Goal: Find specific page/section: Find specific page/section

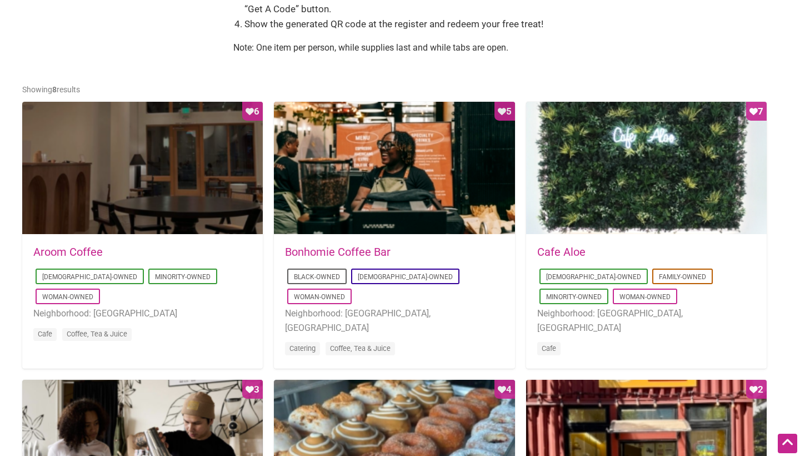
scroll to position [492, 0]
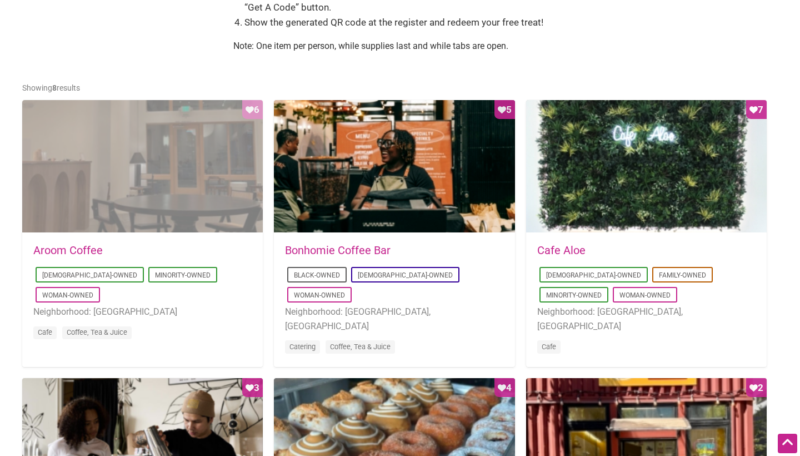
click at [118, 186] on div "Favorite Count 6" at bounding box center [142, 166] width 241 height 133
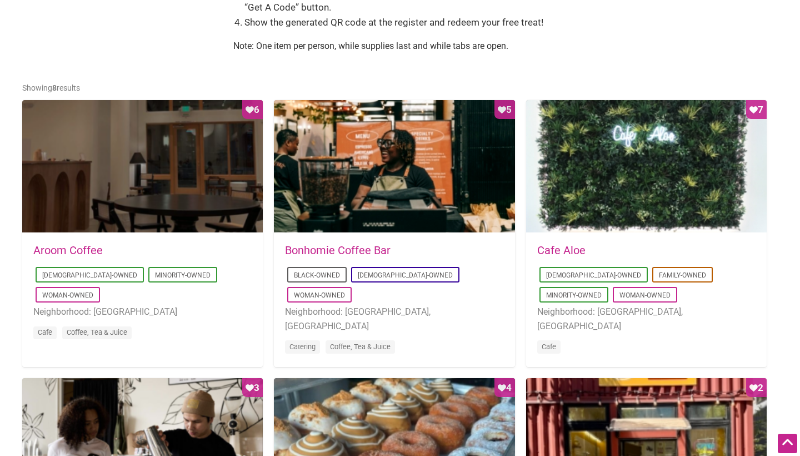
click at [388, 340] on article "Favorite Count 5 2025-01-08 20:24:15 Bonhomie Coffee Bar Black-Owned LGBTQ-Owne…" at bounding box center [394, 233] width 241 height 267
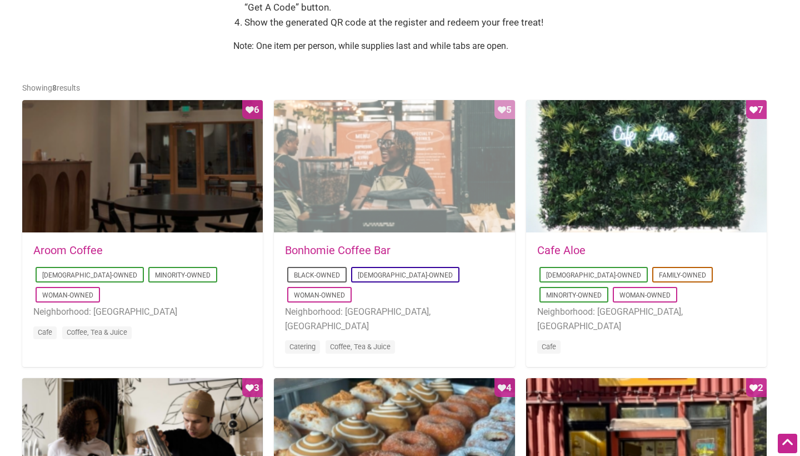
click at [402, 187] on div "Favorite Count 5" at bounding box center [394, 166] width 241 height 133
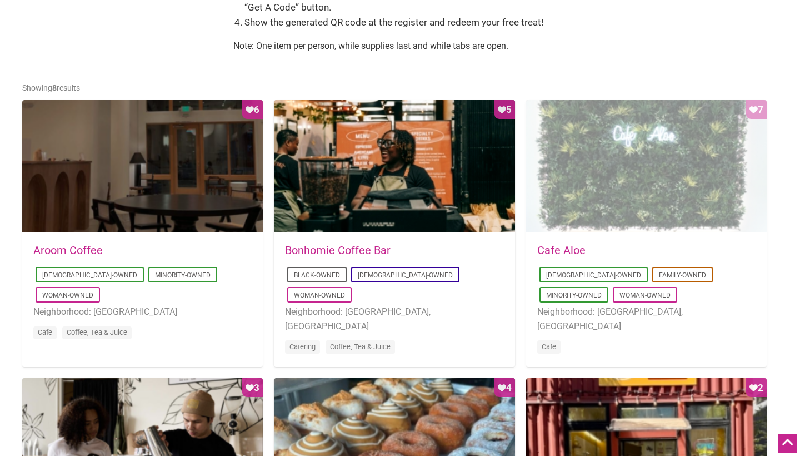
click at [640, 155] on div "Favorite Count 7" at bounding box center [646, 166] width 241 height 133
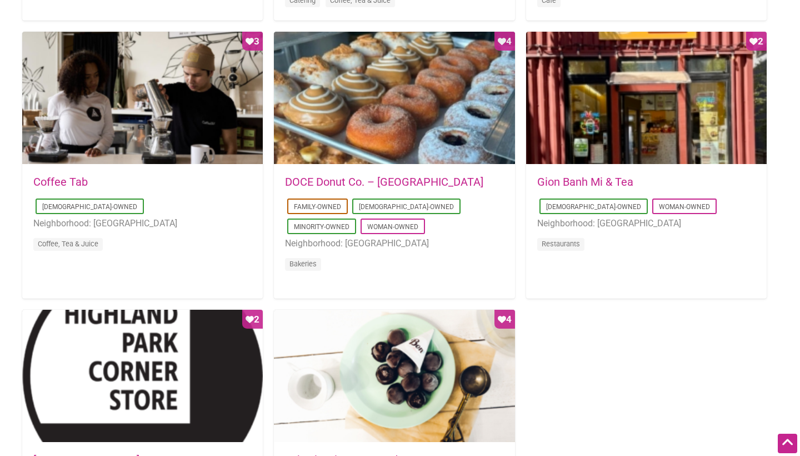
scroll to position [802, 0]
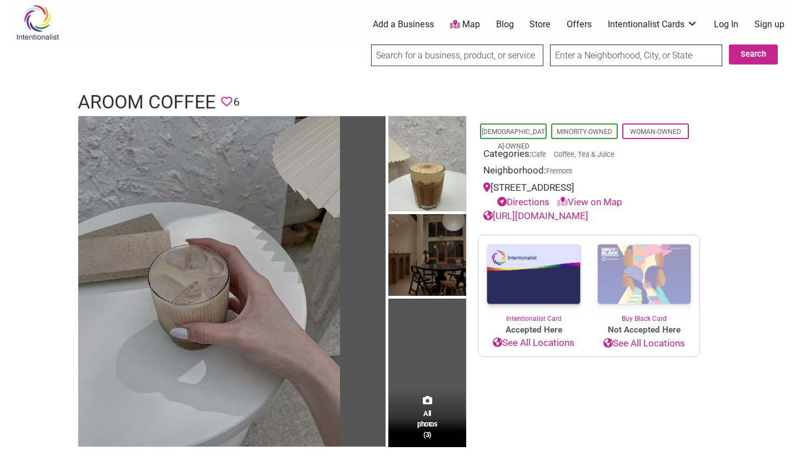
click at [471, 26] on link "Map" at bounding box center [465, 24] width 30 height 13
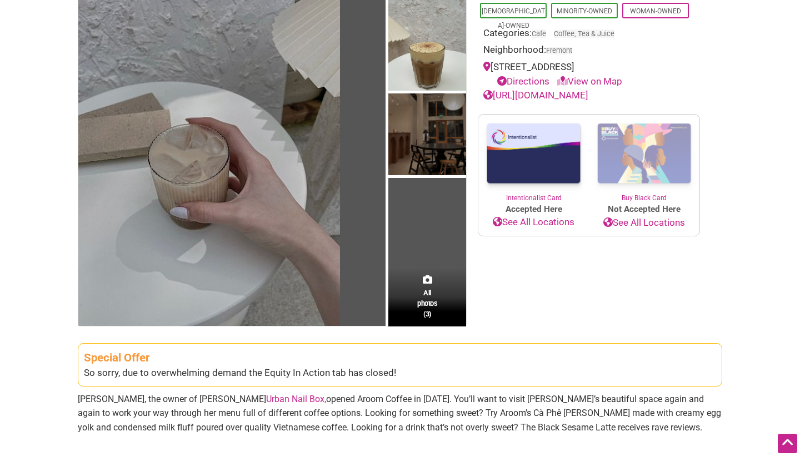
scroll to position [117, 0]
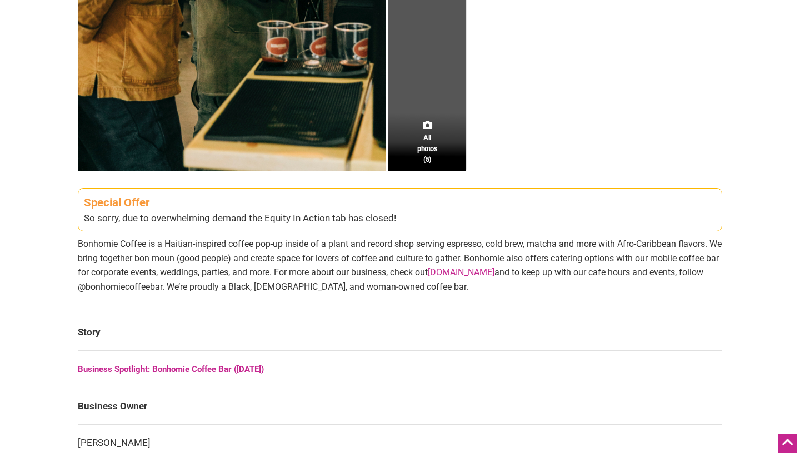
scroll to position [405, 0]
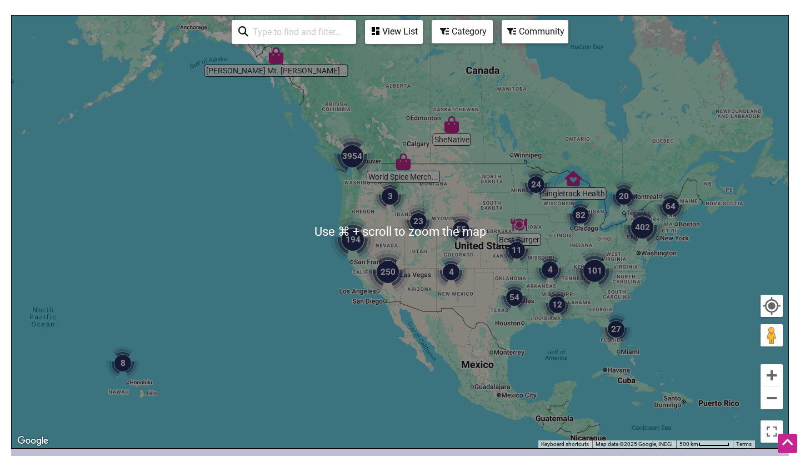
scroll to position [125, 0]
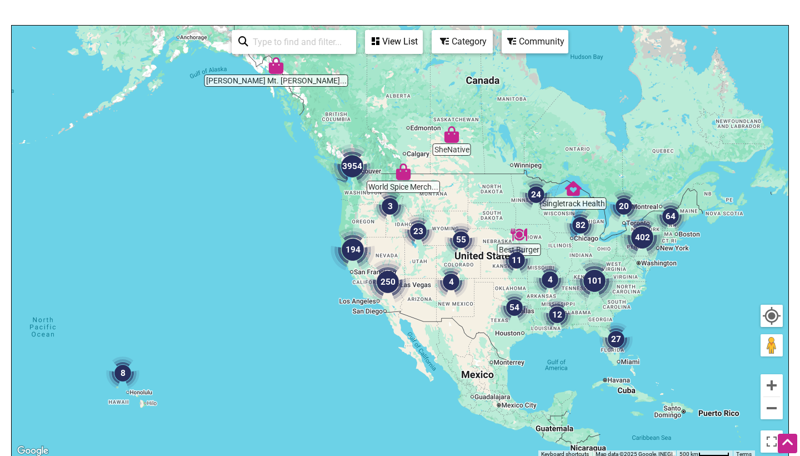
click at [285, 43] on input "search" at bounding box center [298, 42] width 101 height 22
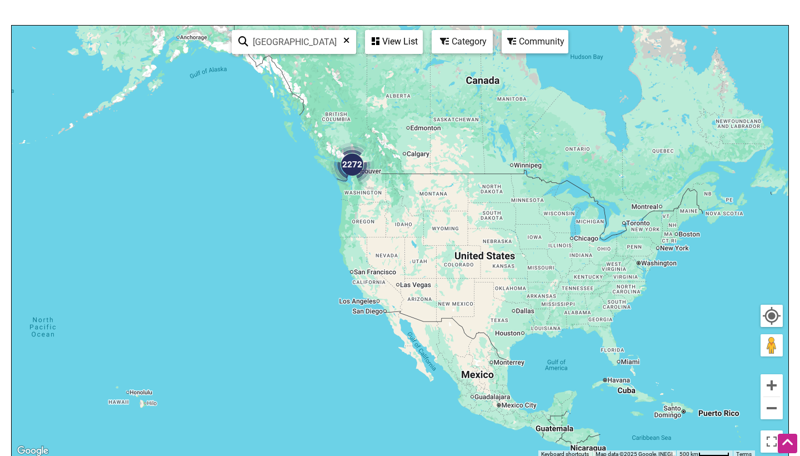
type input "seattle"
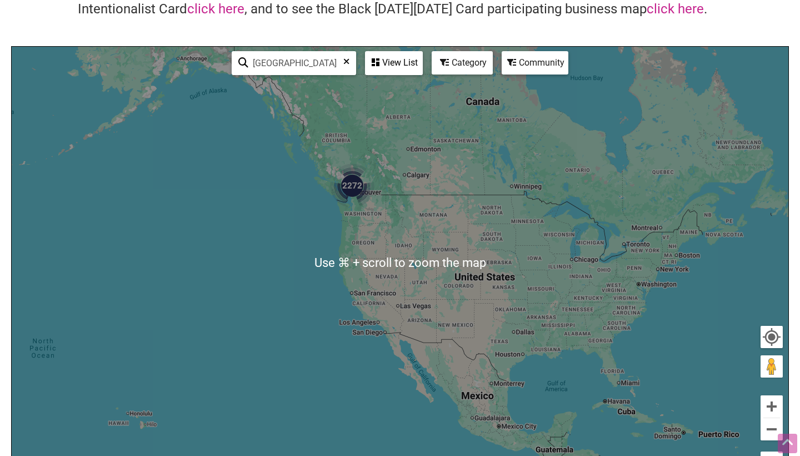
scroll to position [106, 0]
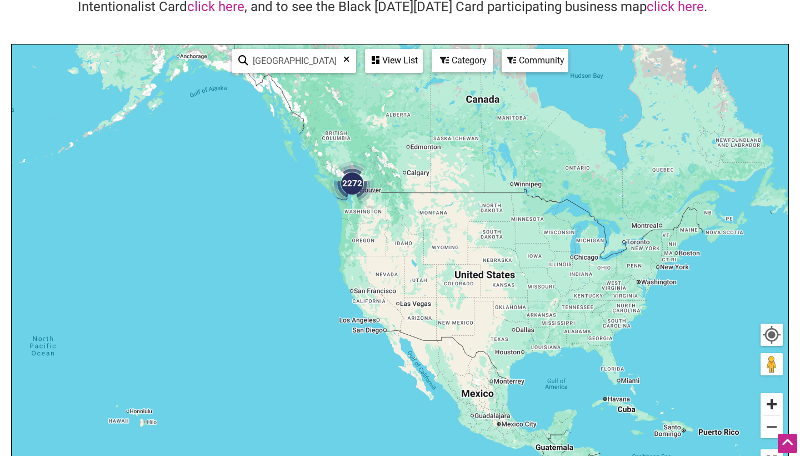
click at [774, 400] on button "Zoom in" at bounding box center [772, 404] width 22 height 22
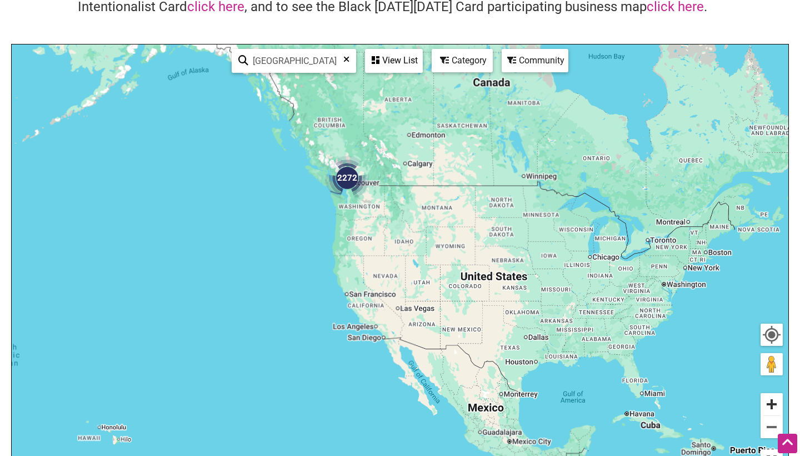
click at [774, 400] on button "Zoom in" at bounding box center [772, 404] width 22 height 22
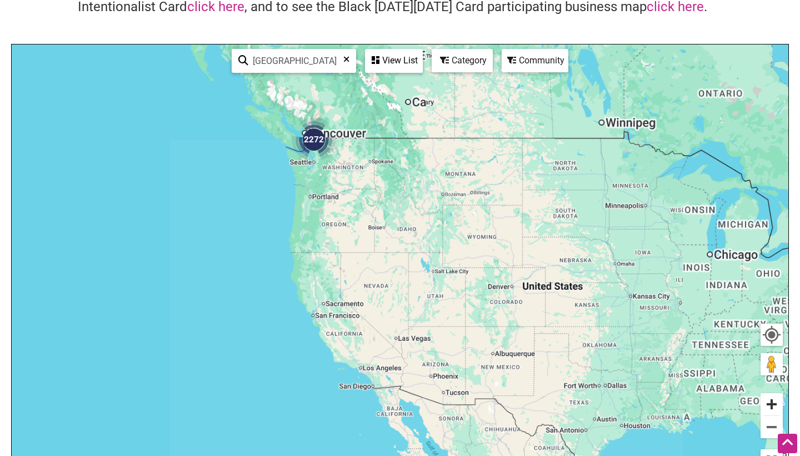
click at [774, 400] on button "Zoom in" at bounding box center [772, 404] width 22 height 22
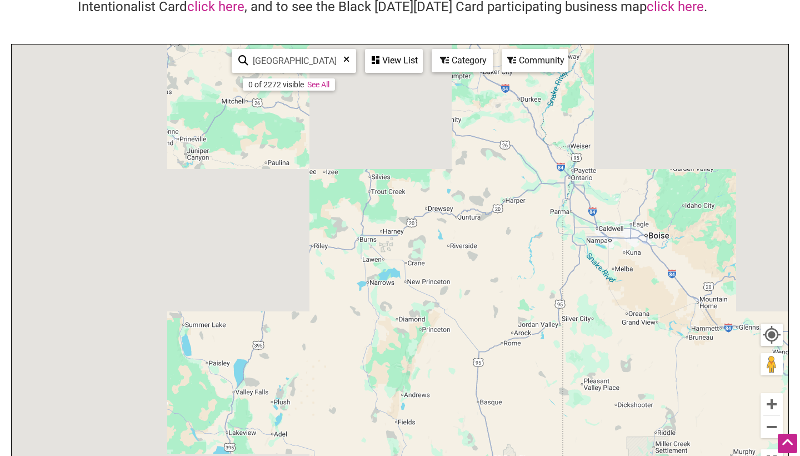
drag, startPoint x: 317, startPoint y: 184, endPoint x: 749, endPoint y: 455, distance: 509.5
click at [749, 455] on div "To navigate, press the arrow keys." at bounding box center [400, 260] width 777 height 432
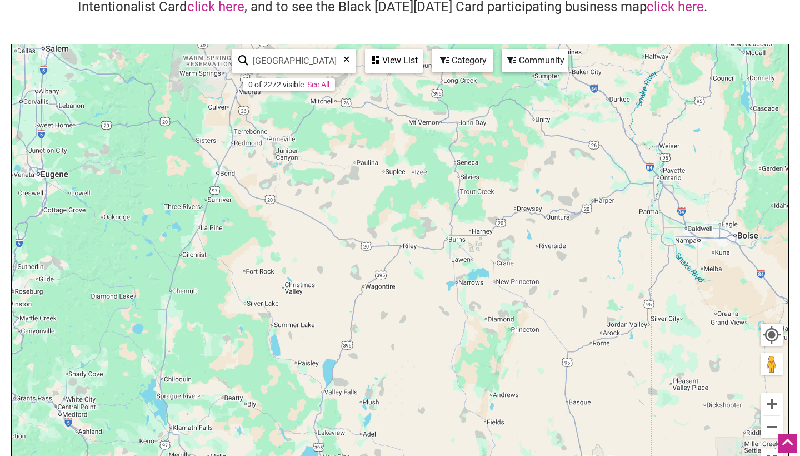
drag, startPoint x: 385, startPoint y: 225, endPoint x: 653, endPoint y: 455, distance: 353.5
click at [653, 455] on div "To navigate, press the arrow keys." at bounding box center [400, 260] width 777 height 432
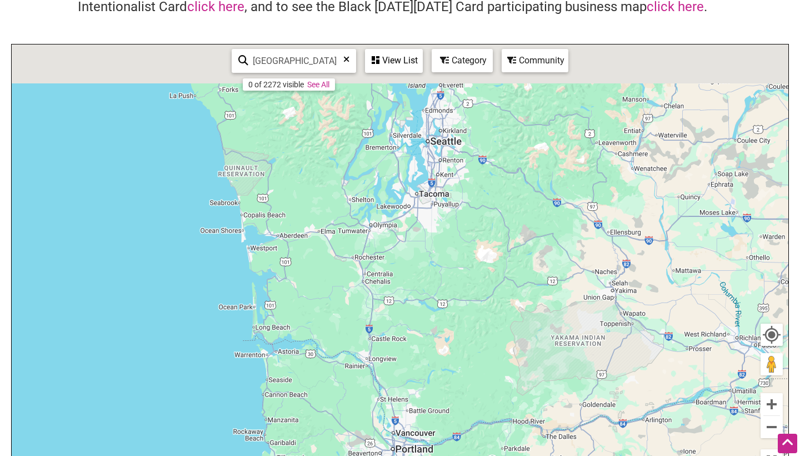
drag, startPoint x: 435, startPoint y: 197, endPoint x: 408, endPoint y: 421, distance: 225.0
click at [408, 421] on div "To navigate, press the arrow keys." at bounding box center [400, 260] width 777 height 432
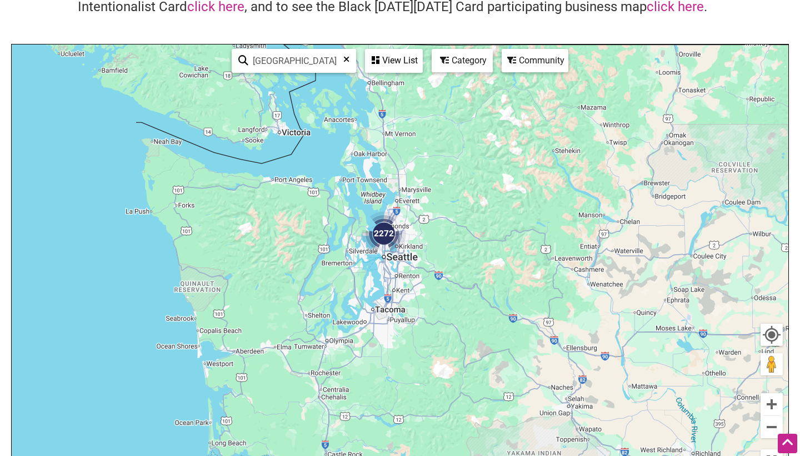
drag, startPoint x: 401, startPoint y: 190, endPoint x: 376, endPoint y: 183, distance: 26.0
click at [376, 183] on div "To navigate, press the arrow keys." at bounding box center [400, 260] width 777 height 432
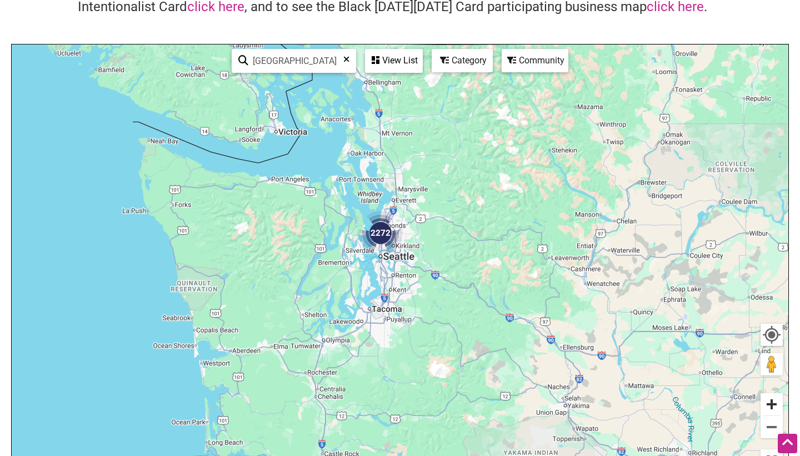
click at [776, 397] on button "Zoom in" at bounding box center [772, 404] width 22 height 22
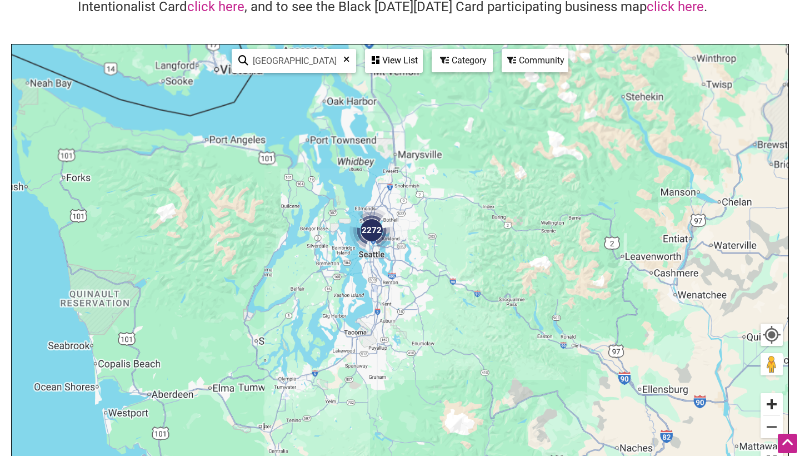
click at [776, 397] on button "Zoom in" at bounding box center [772, 404] width 22 height 22
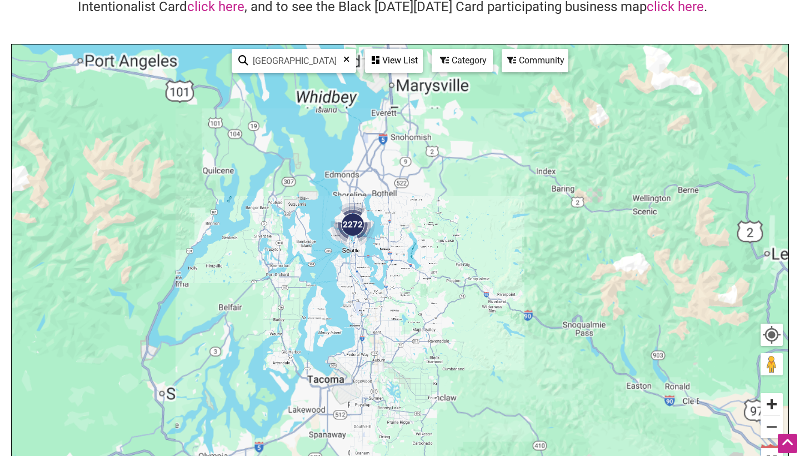
click at [776, 397] on button "Zoom in" at bounding box center [772, 404] width 22 height 22
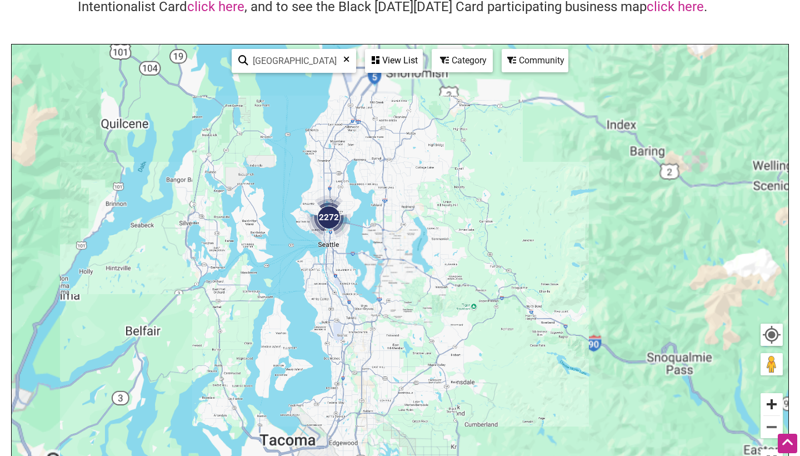
click at [776, 397] on button "Zoom in" at bounding box center [772, 404] width 22 height 22
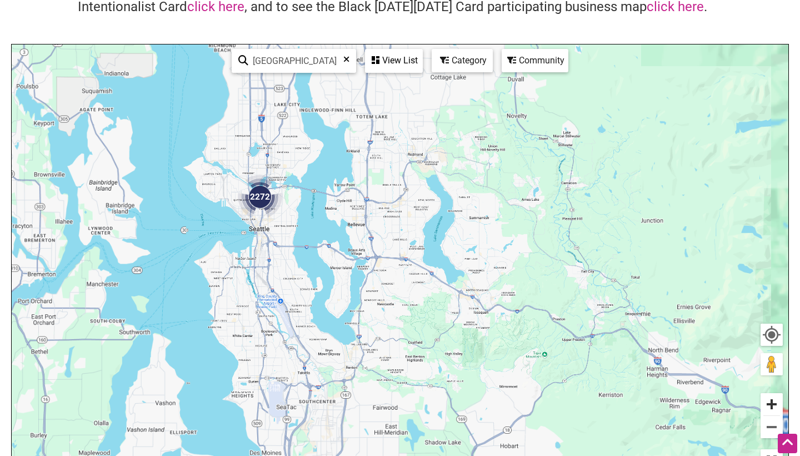
click at [776, 397] on button "Zoom in" at bounding box center [772, 404] width 22 height 22
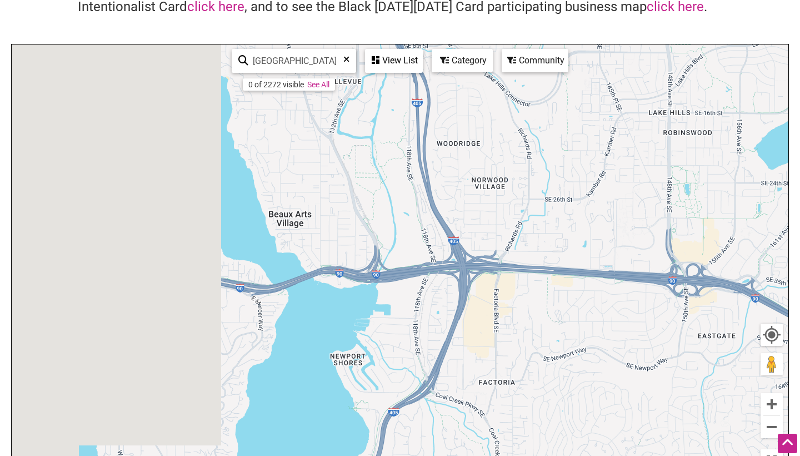
drag, startPoint x: 232, startPoint y: 232, endPoint x: 745, endPoint y: 327, distance: 521.7
click at [745, 327] on div "To navigate, press the arrow keys." at bounding box center [400, 260] width 777 height 432
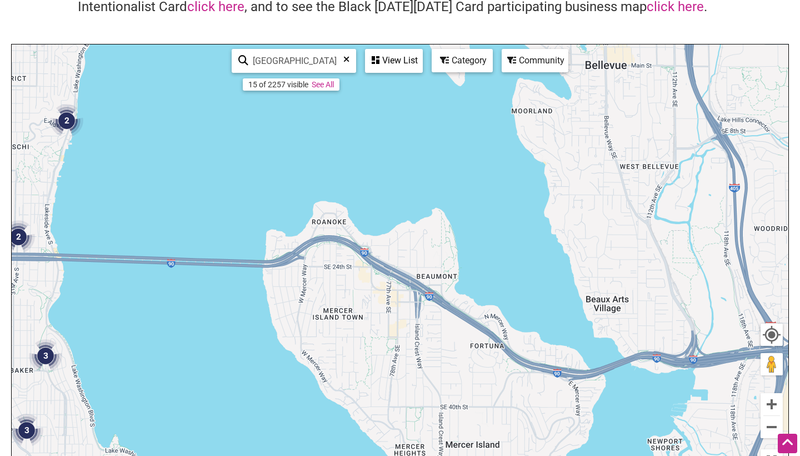
drag, startPoint x: 336, startPoint y: 227, endPoint x: 677, endPoint y: 259, distance: 342.8
click at [677, 259] on div "To navigate, press the arrow keys." at bounding box center [400, 260] width 777 height 432
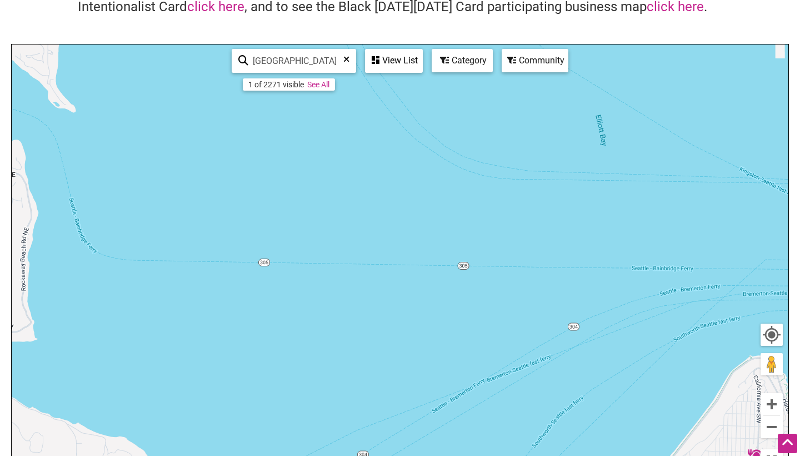
drag, startPoint x: 609, startPoint y: 221, endPoint x: 366, endPoint y: 221, distance: 242.9
click at [366, 221] on div "To navigate, press the arrow keys." at bounding box center [400, 260] width 777 height 432
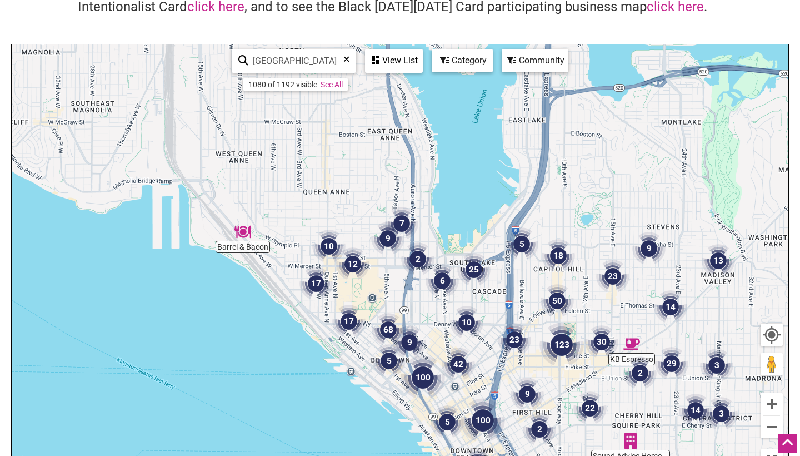
drag, startPoint x: 541, startPoint y: 232, endPoint x: 476, endPoint y: 425, distance: 203.4
click at [476, 425] on img "100" at bounding box center [483, 420] width 44 height 44
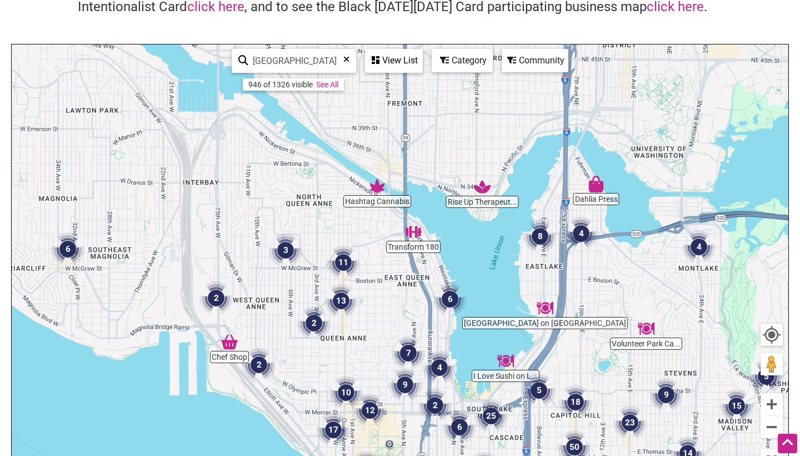
drag, startPoint x: 271, startPoint y: 211, endPoint x: 303, endPoint y: 372, distance: 164.3
click at [303, 372] on div "To navigate, press the arrow keys." at bounding box center [400, 260] width 777 height 432
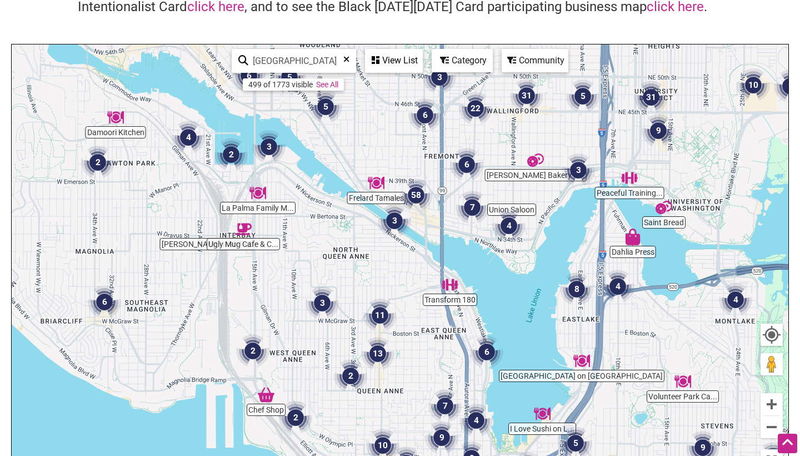
drag, startPoint x: 349, startPoint y: 213, endPoint x: 370, endPoint y: 256, distance: 47.7
click at [370, 256] on div "To navigate, press the arrow keys." at bounding box center [400, 260] width 777 height 432
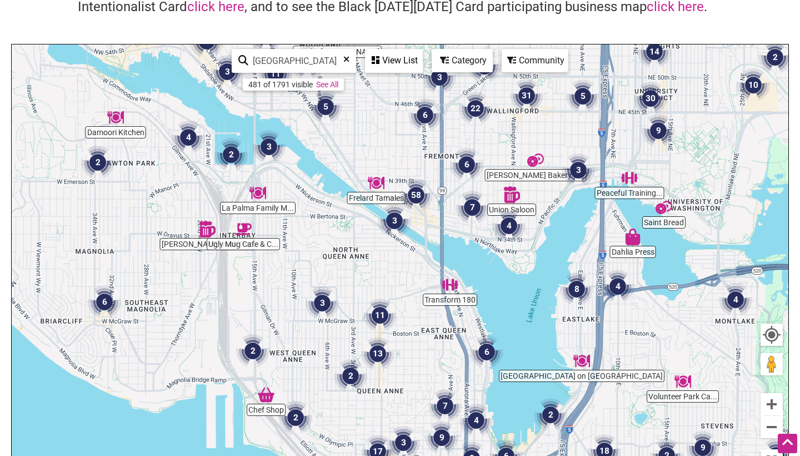
click at [322, 299] on img "3" at bounding box center [322, 302] width 33 height 33
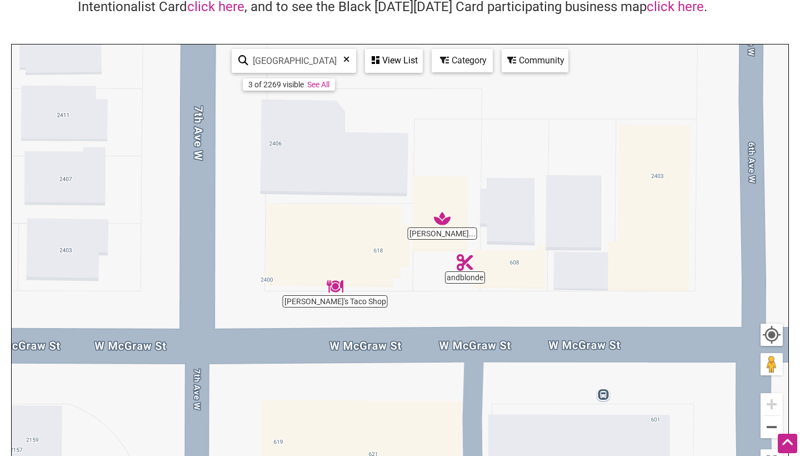
click at [422, 57] on div "Category" at bounding box center [394, 60] width 56 height 21
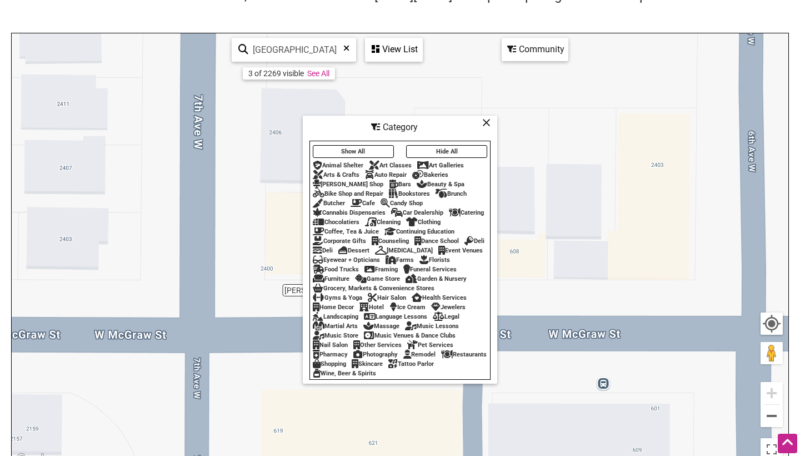
scroll to position [122, 0]
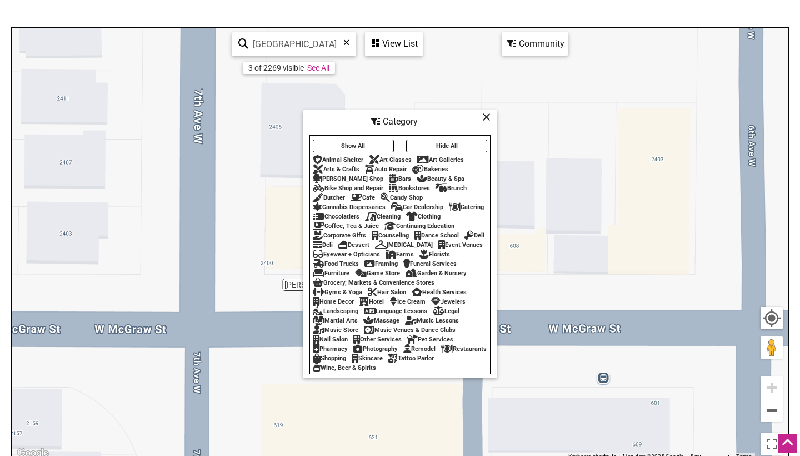
click at [458, 140] on button "Hide All" at bounding box center [446, 146] width 81 height 13
click at [367, 140] on button "Show All" at bounding box center [353, 146] width 81 height 13
click at [355, 222] on div "Coffee, Tea & Juice" at bounding box center [346, 225] width 66 height 7
click at [544, 241] on div "To navigate, press the arrow keys." at bounding box center [400, 244] width 777 height 432
click at [487, 117] on icon at bounding box center [486, 117] width 8 height 1
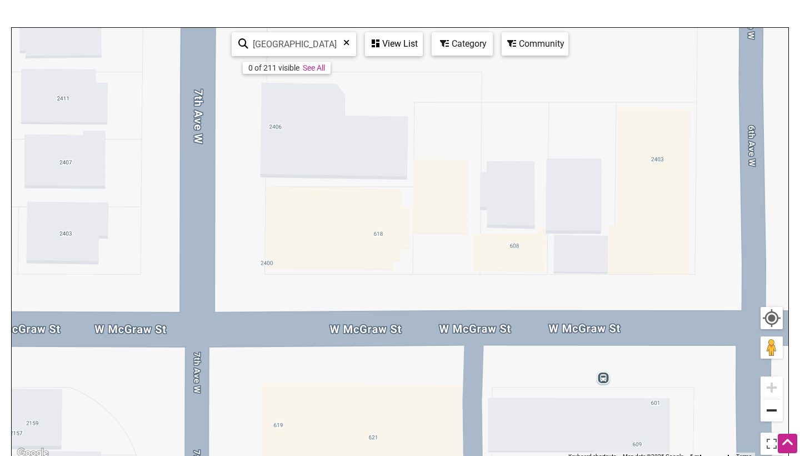
click at [775, 415] on button "Zoom out" at bounding box center [772, 410] width 22 height 22
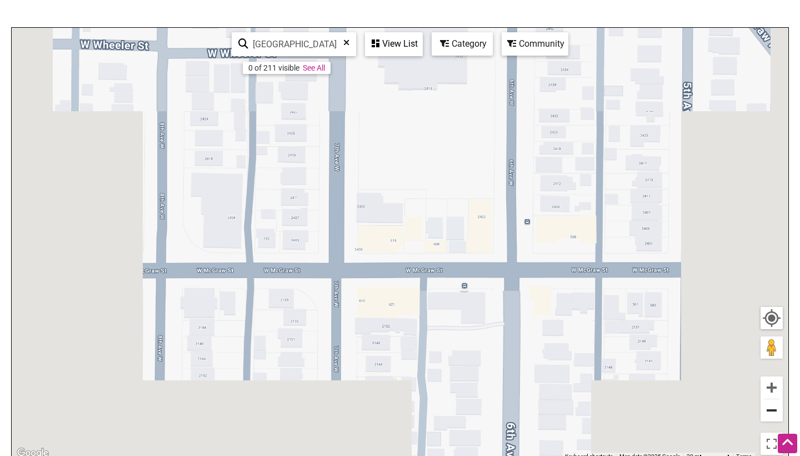
click at [775, 415] on button "Zoom out" at bounding box center [772, 410] width 22 height 22
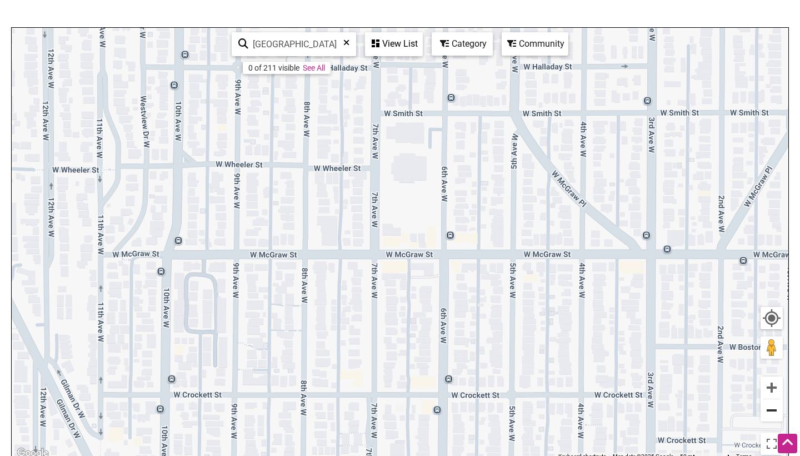
click at [775, 415] on button "Zoom out" at bounding box center [772, 410] width 22 height 22
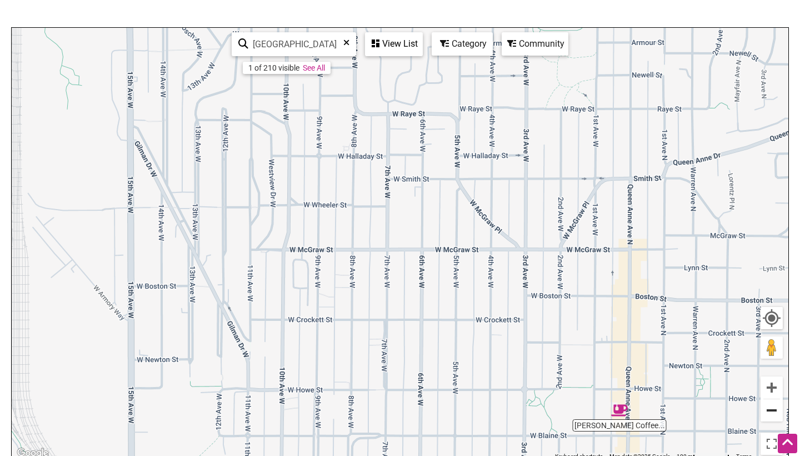
click at [775, 415] on button "Zoom out" at bounding box center [772, 410] width 22 height 22
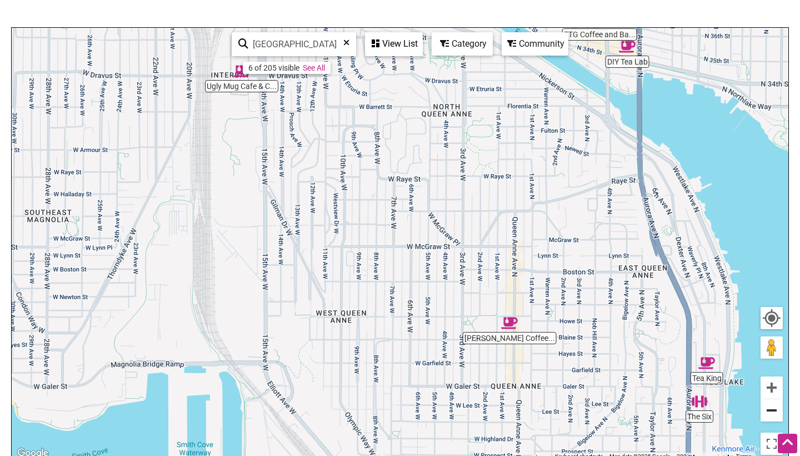
click at [775, 415] on button "Zoom out" at bounding box center [772, 410] width 22 height 22
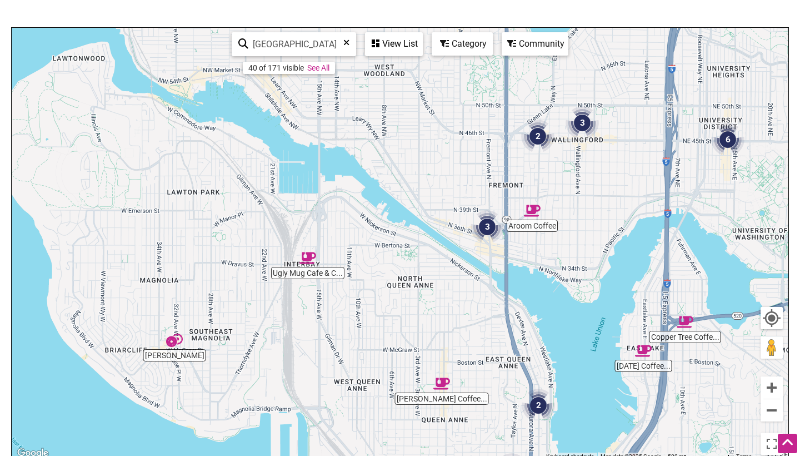
drag, startPoint x: 443, startPoint y: 195, endPoint x: 430, endPoint y: 302, distance: 107.6
click at [430, 302] on div "To navigate, press the arrow keys." at bounding box center [400, 244] width 777 height 432
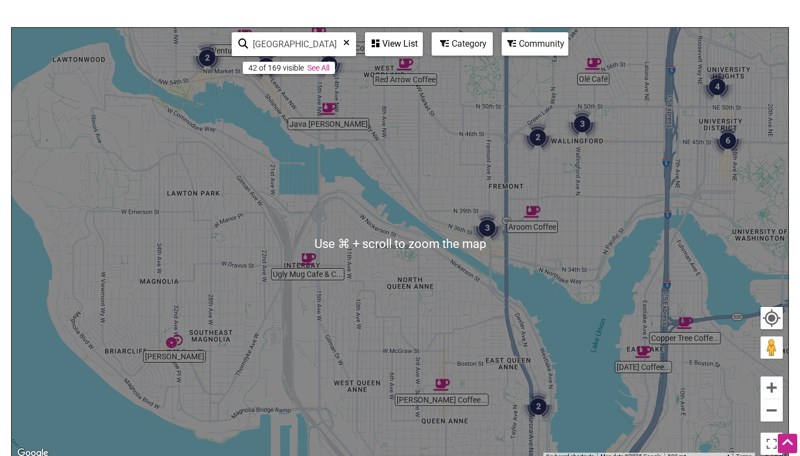
scroll to position [121, 0]
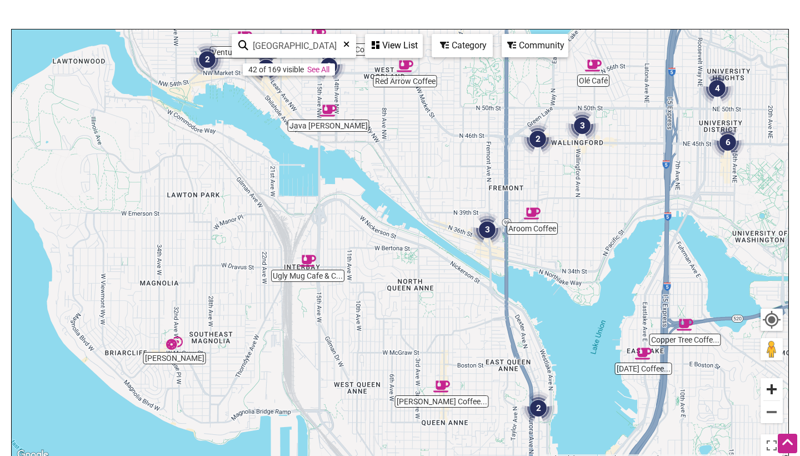
click at [775, 390] on button "Zoom in" at bounding box center [772, 389] width 22 height 22
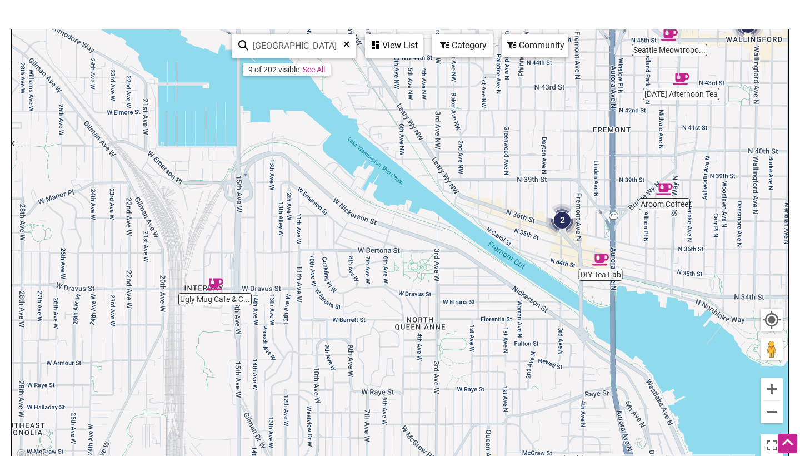
click at [561, 217] on img "2" at bounding box center [562, 219] width 33 height 33
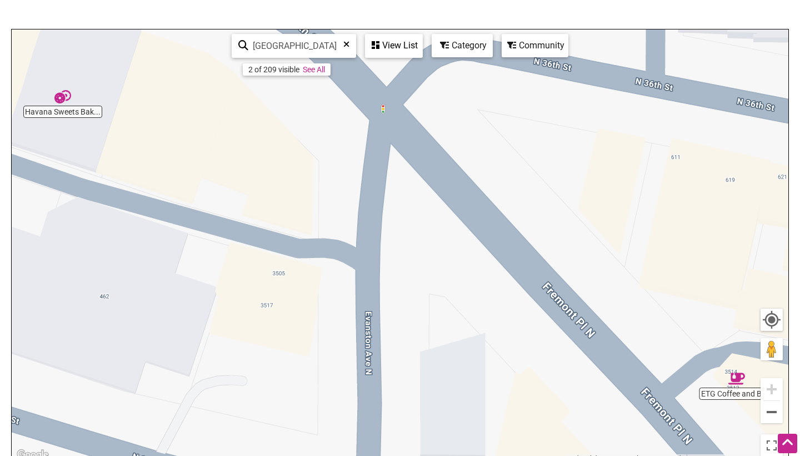
scroll to position [122, 0]
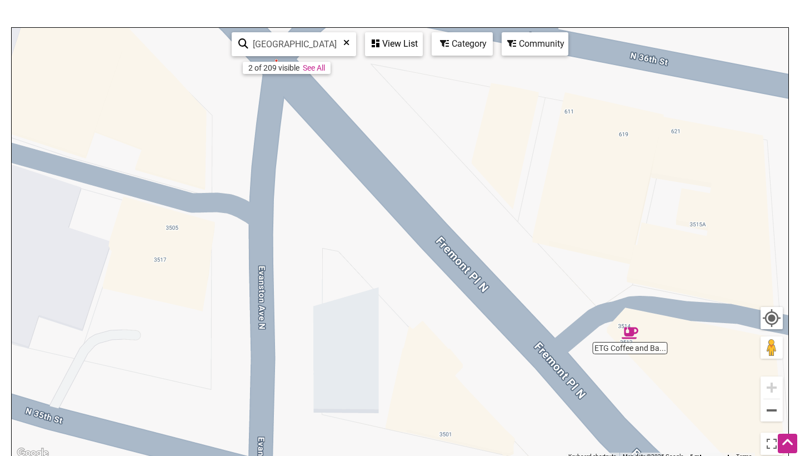
drag, startPoint x: 594, startPoint y: 312, endPoint x: 483, endPoint y: 268, distance: 119.0
click at [483, 268] on div "To navigate, press the arrow keys." at bounding box center [400, 244] width 777 height 432
click at [653, 351] on div "To navigate, press the arrow keys." at bounding box center [400, 244] width 777 height 432
click at [772, 411] on button "Zoom out" at bounding box center [772, 410] width 22 height 22
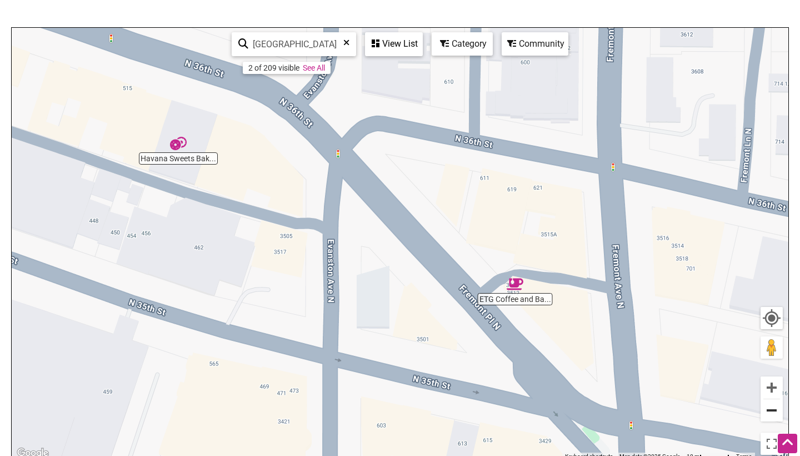
click at [772, 411] on button "Zoom out" at bounding box center [772, 410] width 22 height 22
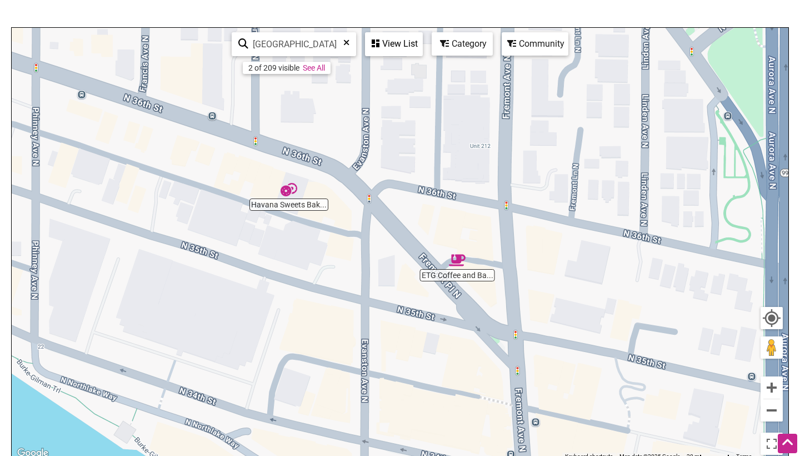
click at [457, 259] on img "ETG Coffee and Bakery" at bounding box center [457, 260] width 17 height 17
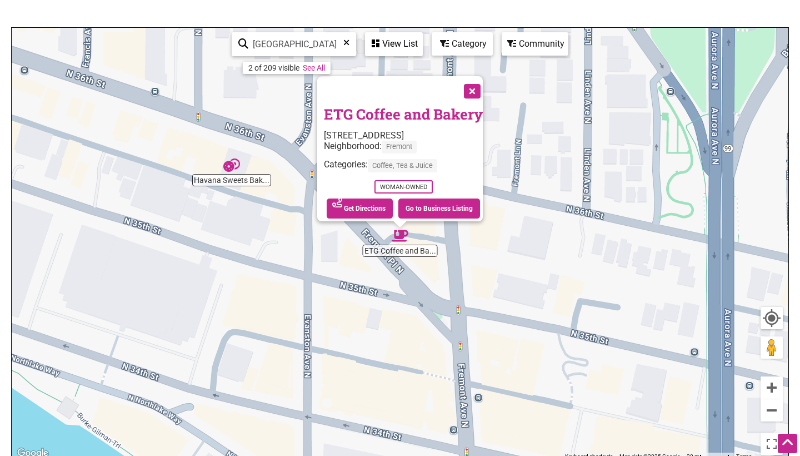
click at [477, 86] on button "Close" at bounding box center [471, 90] width 28 height 28
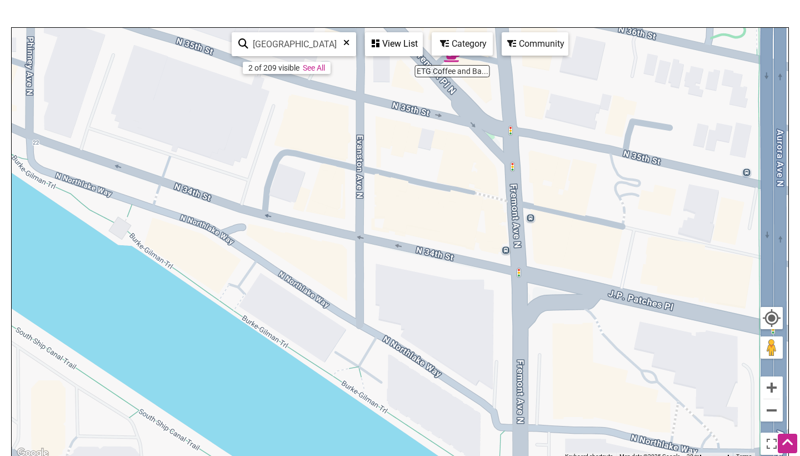
drag, startPoint x: 422, startPoint y: 348, endPoint x: 505, endPoint y: 143, distance: 220.9
click at [505, 143] on div "To navigate, press the arrow keys." at bounding box center [400, 244] width 777 height 432
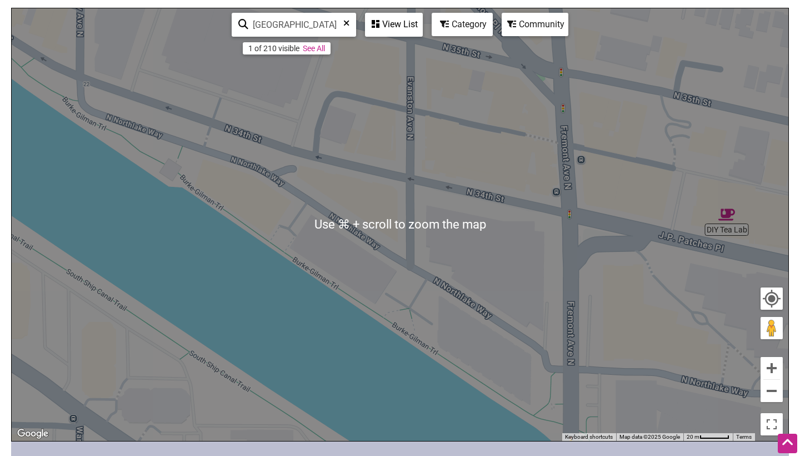
scroll to position [144, 0]
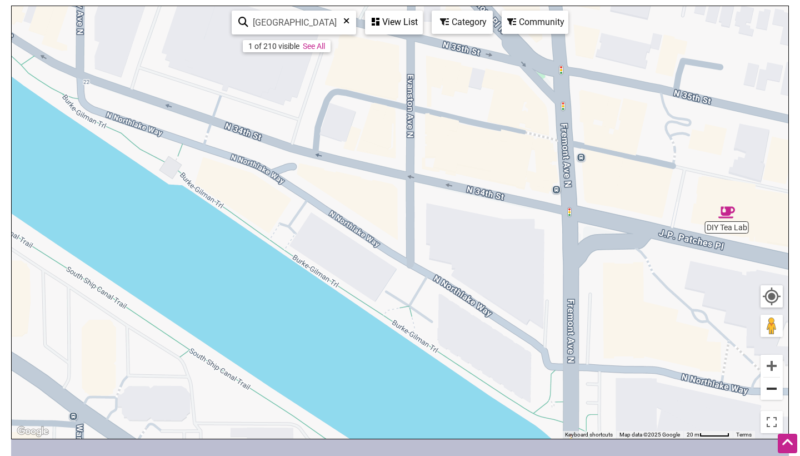
click at [775, 394] on button "Zoom out" at bounding box center [772, 388] width 22 height 22
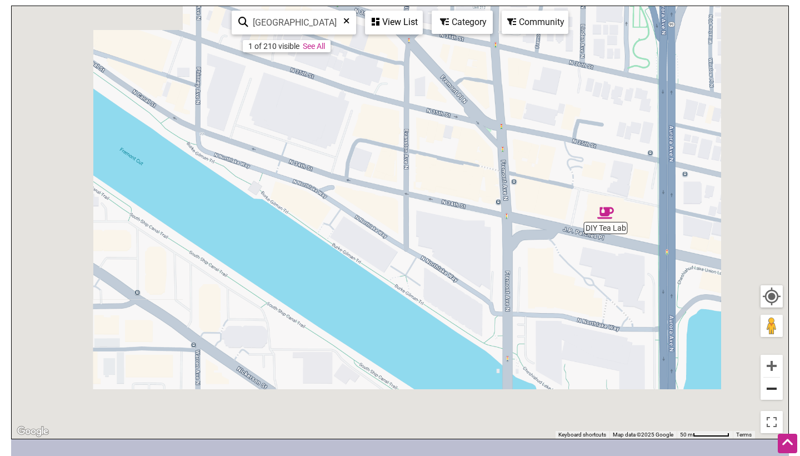
click at [775, 394] on button "Zoom out" at bounding box center [772, 388] width 22 height 22
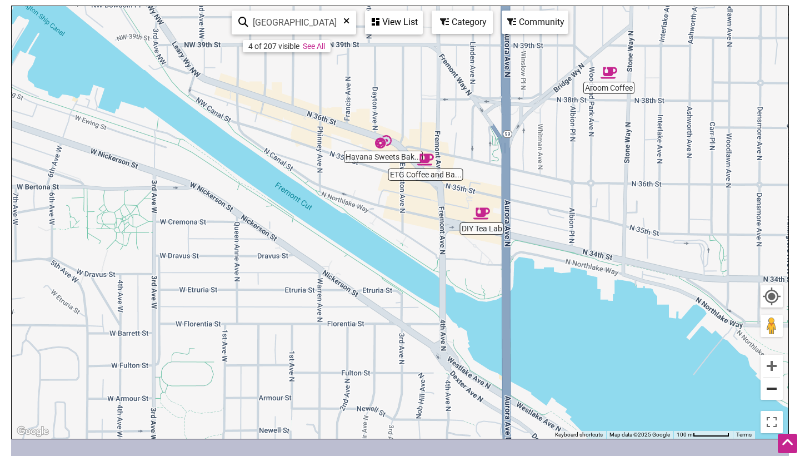
click at [775, 394] on button "Zoom out" at bounding box center [772, 388] width 22 height 22
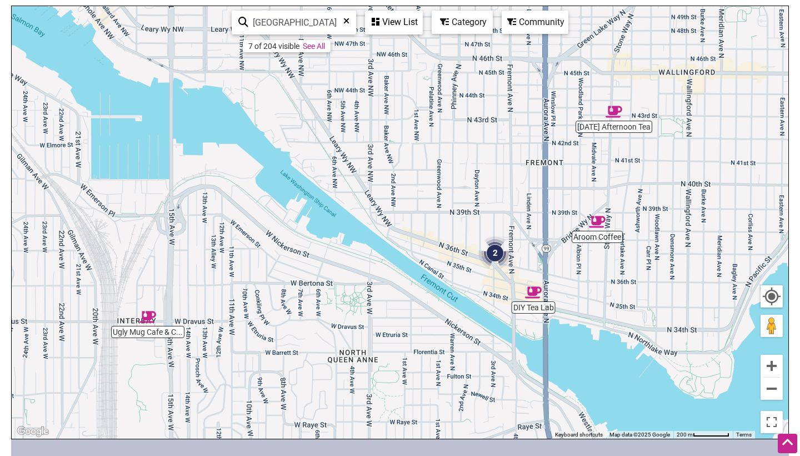
drag, startPoint x: 390, startPoint y: 315, endPoint x: 484, endPoint y: 395, distance: 123.4
click at [484, 395] on div "To navigate, press the arrow keys." at bounding box center [400, 222] width 777 height 432
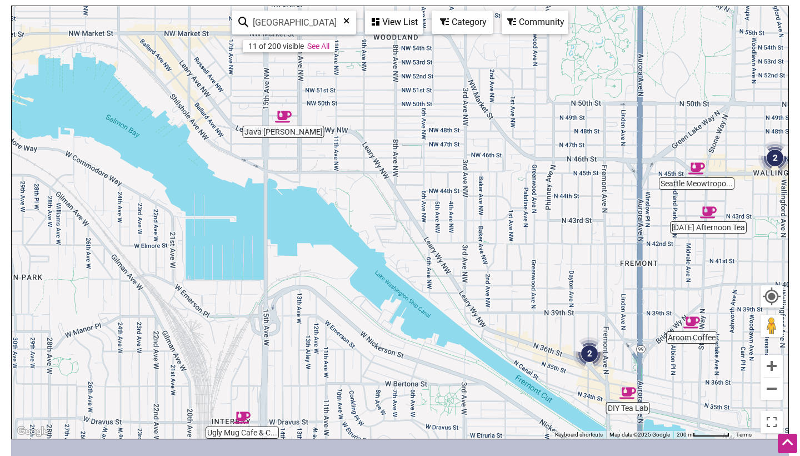
drag, startPoint x: 315, startPoint y: 275, endPoint x: 410, endPoint y: 377, distance: 139.2
click at [410, 377] on div "To navigate, press the arrow keys." at bounding box center [400, 222] width 777 height 432
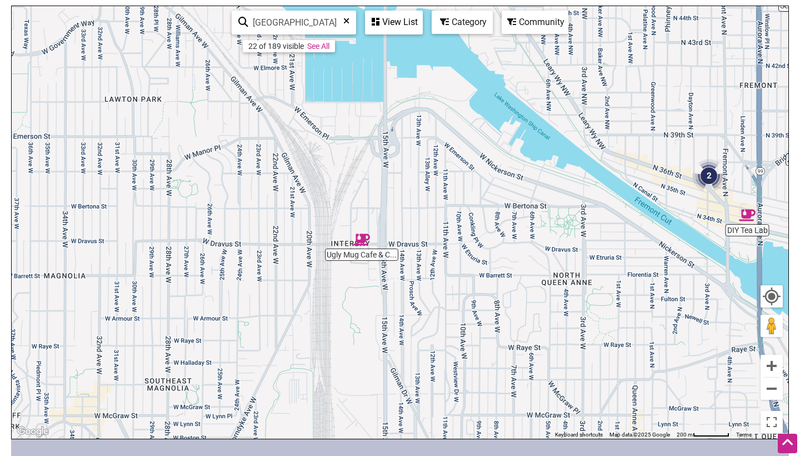
drag, startPoint x: 365, startPoint y: 349, endPoint x: 479, endPoint y: 152, distance: 227.7
click at [479, 152] on div "To navigate, press the arrow keys." at bounding box center [400, 222] width 777 height 432
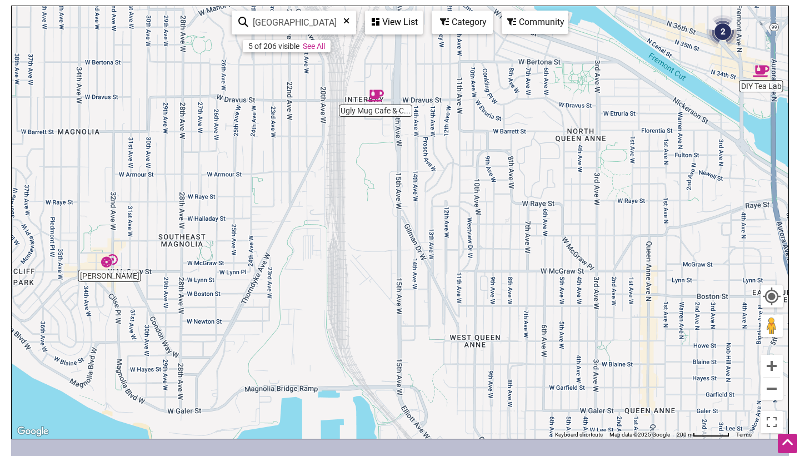
drag, startPoint x: 384, startPoint y: 325, endPoint x: 402, endPoint y: 183, distance: 143.4
click at [402, 183] on div "To navigate, press the arrow keys." at bounding box center [400, 222] width 777 height 432
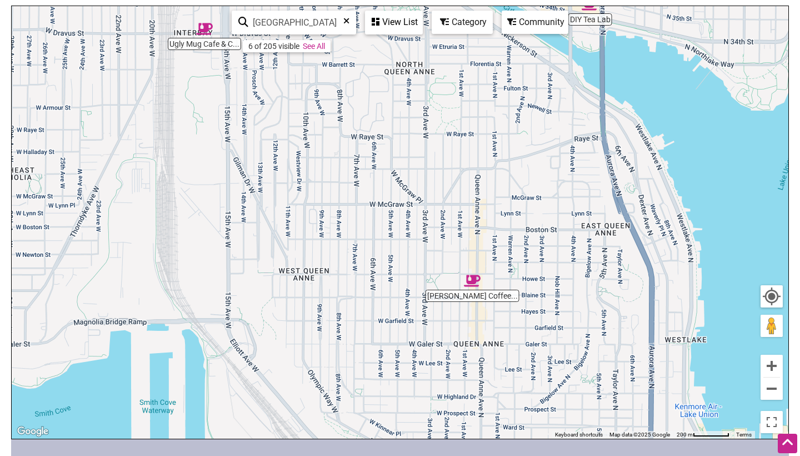
drag, startPoint x: 407, startPoint y: 200, endPoint x: 237, endPoint y: 148, distance: 177.8
click at [237, 148] on div "To navigate, press the arrow keys." at bounding box center [400, 222] width 777 height 432
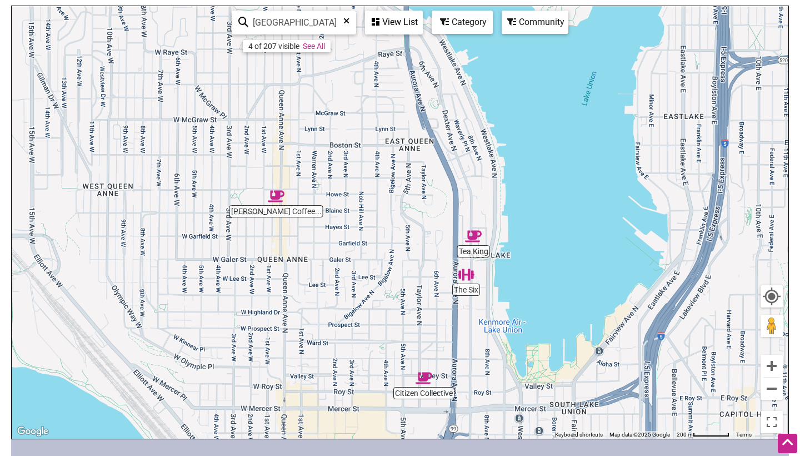
drag, startPoint x: 367, startPoint y: 256, endPoint x: 239, endPoint y: 209, distance: 136.3
click at [239, 209] on div "To navigate, press the arrow keys." at bounding box center [400, 222] width 777 height 432
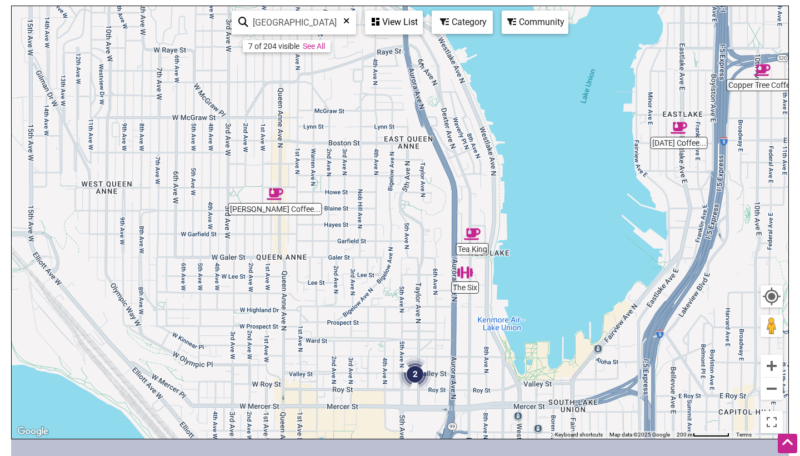
click at [471, 290] on div "To navigate, press the arrow keys." at bounding box center [400, 222] width 777 height 432
click at [464, 285] on div "To navigate, press the arrow keys." at bounding box center [400, 222] width 777 height 432
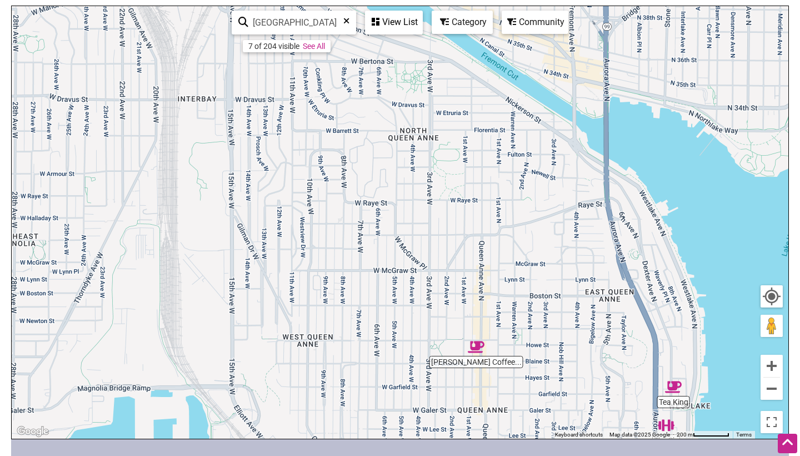
drag, startPoint x: 302, startPoint y: 256, endPoint x: 505, endPoint y: 411, distance: 254.6
click at [506, 411] on div "To navigate, press the arrow keys." at bounding box center [400, 222] width 777 height 432
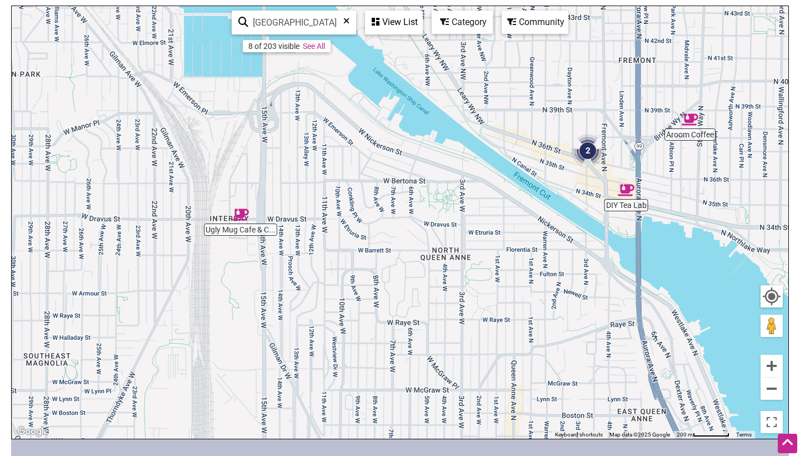
drag, startPoint x: 350, startPoint y: 182, endPoint x: 382, endPoint y: 315, distance: 137.2
click at [382, 315] on div "To navigate, press the arrow keys." at bounding box center [400, 222] width 777 height 432
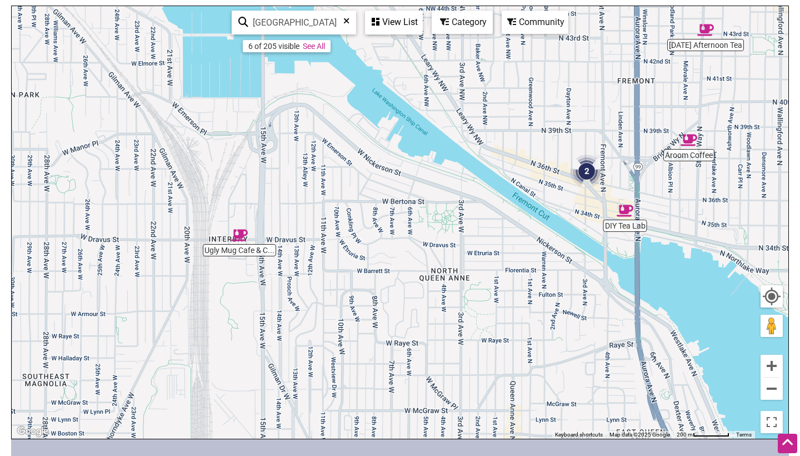
click at [389, 17] on div "View List" at bounding box center [394, 22] width 56 height 21
